Goal: Task Accomplishment & Management: Manage account settings

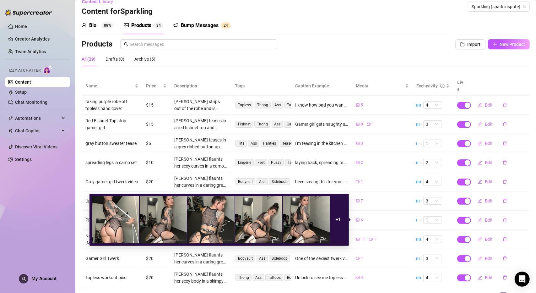
scroll to position [30, 0]
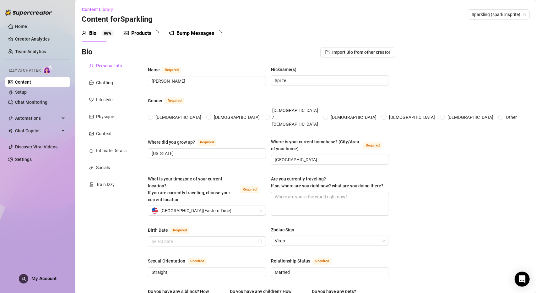
radio input "true"
type input "[DATE]"
click at [27, 94] on link "Setup" at bounding box center [21, 91] width 12 height 5
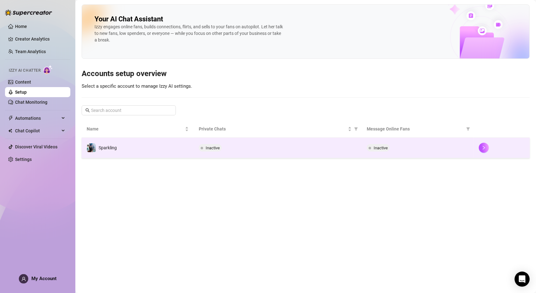
click at [137, 144] on td "Sparkling" at bounding box center [138, 147] width 112 height 20
